Goal: Transaction & Acquisition: Purchase product/service

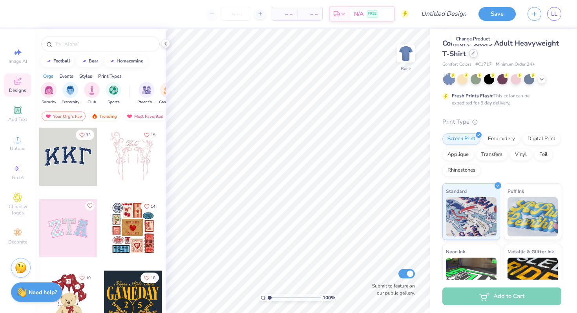
click at [473, 56] on div at bounding box center [473, 53] width 9 height 9
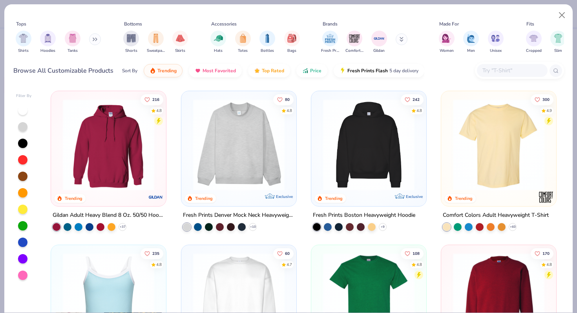
click at [243, 143] on img at bounding box center [238, 144] width 99 height 91
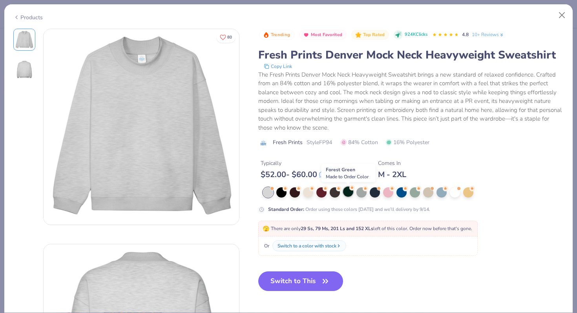
click at [348, 192] on div at bounding box center [348, 191] width 10 height 10
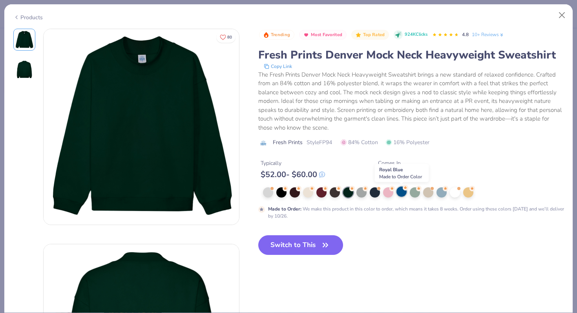
click at [404, 191] on div at bounding box center [402, 191] width 10 height 10
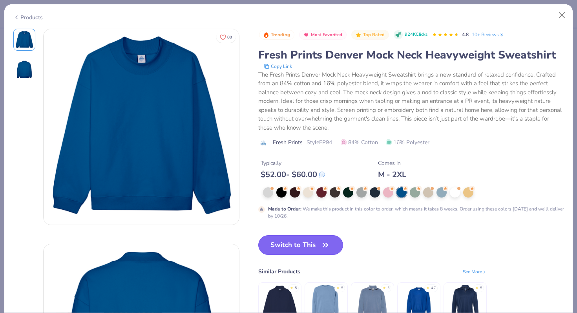
click at [321, 246] on icon "button" at bounding box center [325, 244] width 11 height 11
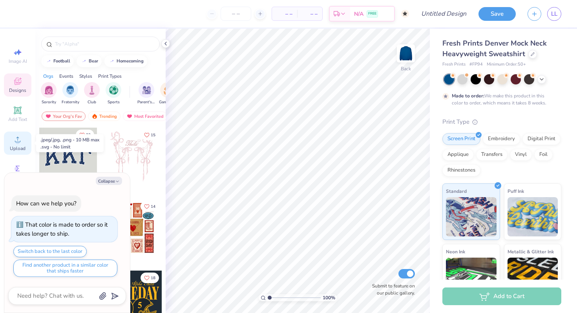
click at [22, 140] on icon at bounding box center [17, 139] width 9 height 9
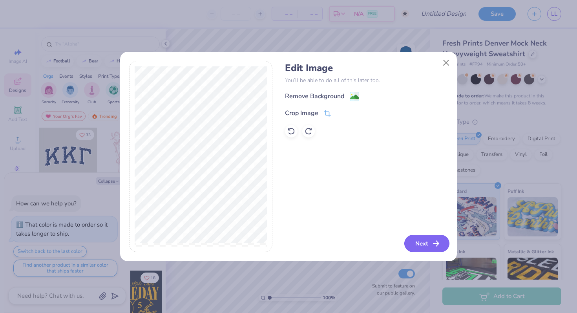
click at [426, 241] on button "Next" at bounding box center [426, 243] width 45 height 17
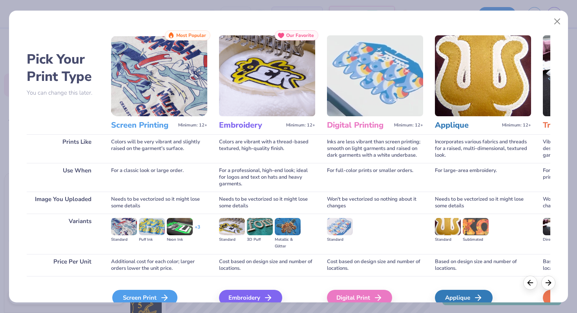
click at [139, 296] on div "Screen Print" at bounding box center [144, 298] width 65 height 16
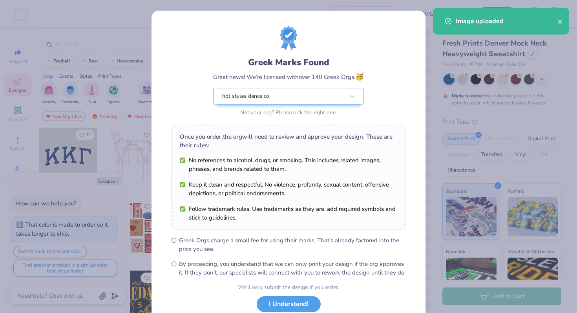
click at [319, 155] on body "Art colors – – Per Item – – Total Est. Delivery N/A FREE Design Title Save LL I…" at bounding box center [288, 156] width 577 height 313
type textarea "x"
type input "6.59"
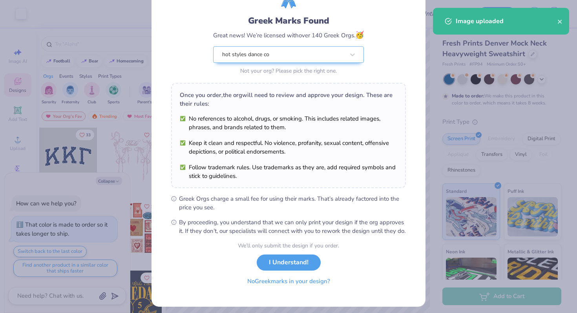
scroll to position [46, 0]
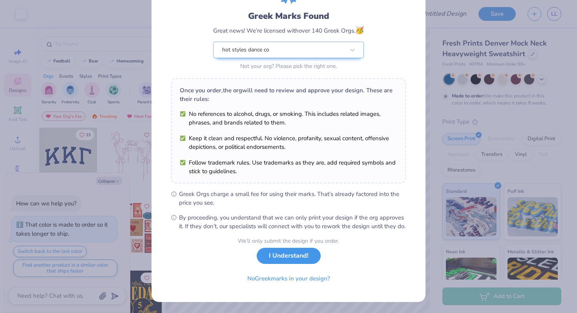
click at [292, 264] on button "I Understand!" at bounding box center [289, 256] width 64 height 16
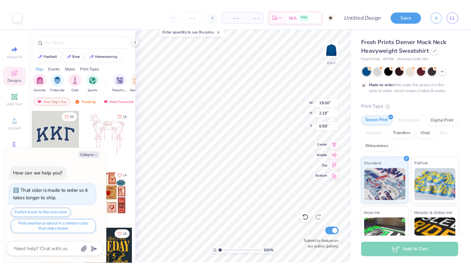
scroll to position [0, 0]
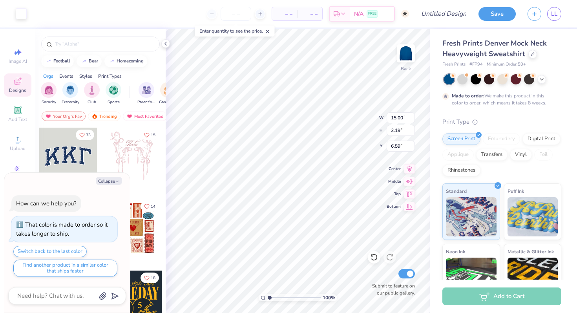
type textarea "x"
type input "2.39"
type textarea "x"
type input "14.63"
type input "2.14"
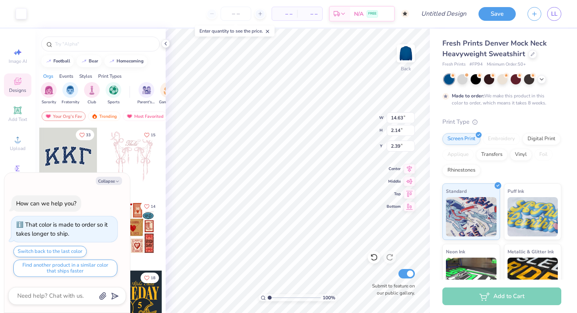
type textarea "x"
type input "1.93"
click at [408, 54] on img at bounding box center [405, 53] width 31 height 31
click at [13, 143] on icon at bounding box center [17, 139] width 9 height 9
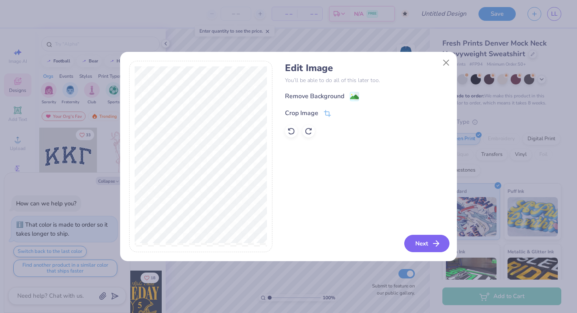
click at [423, 241] on button "Next" at bounding box center [426, 243] width 45 height 17
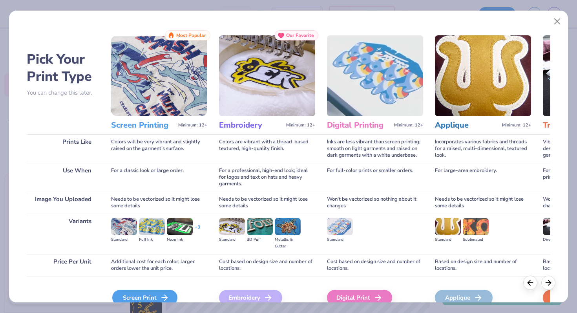
click at [159, 294] on div "Screen Print" at bounding box center [144, 298] width 65 height 16
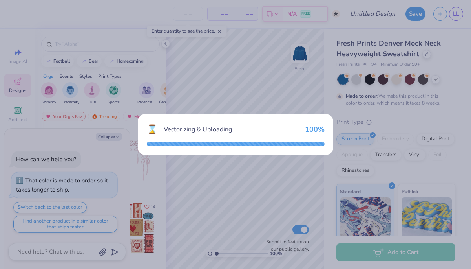
type textarea "x"
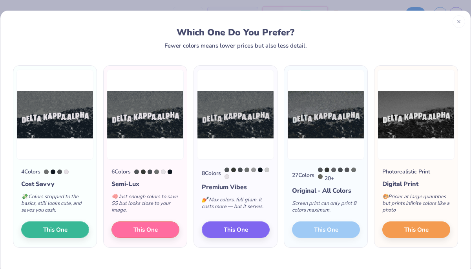
type textarea "x"
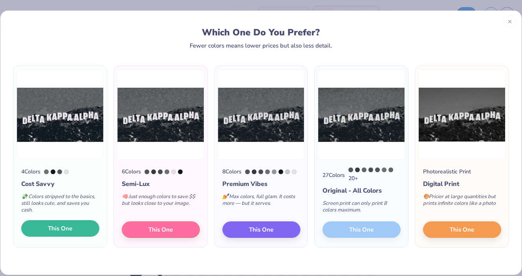
click at [66, 230] on span "This One" at bounding box center [60, 228] width 24 height 9
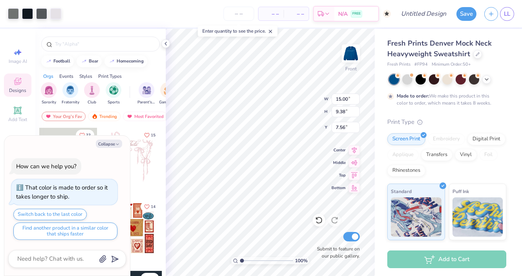
type textarea "x"
type input "12.25"
type input "7.66"
type textarea "x"
type input "4.59"
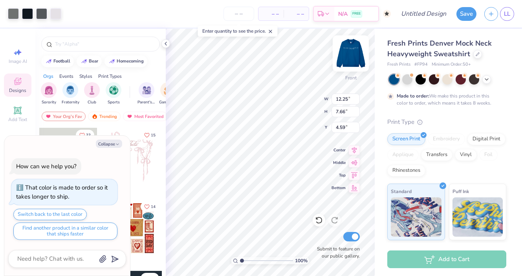
click at [358, 57] on img at bounding box center [350, 53] width 31 height 31
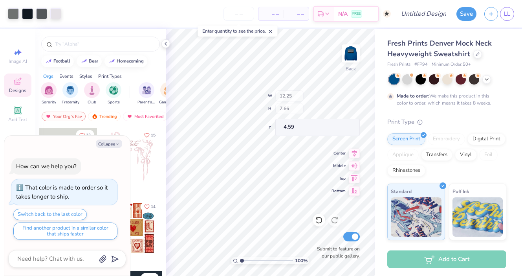
click at [352, 49] on div at bounding box center [351, 53] width 18 height 18
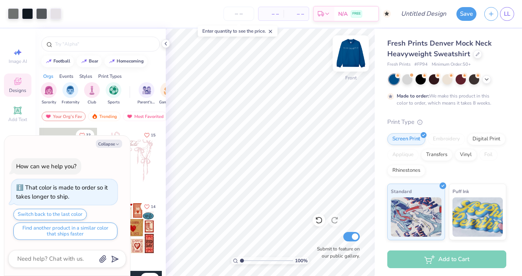
click at [354, 52] on img at bounding box center [350, 53] width 31 height 31
type textarea "x"
